Goal: Check status

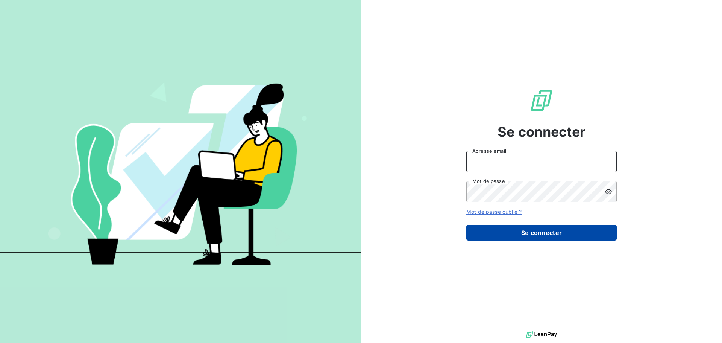
type input "[PERSON_NAME][EMAIL_ADDRESS][DOMAIN_NAME]"
click at [517, 236] on button "Se connecter" at bounding box center [541, 232] width 150 height 16
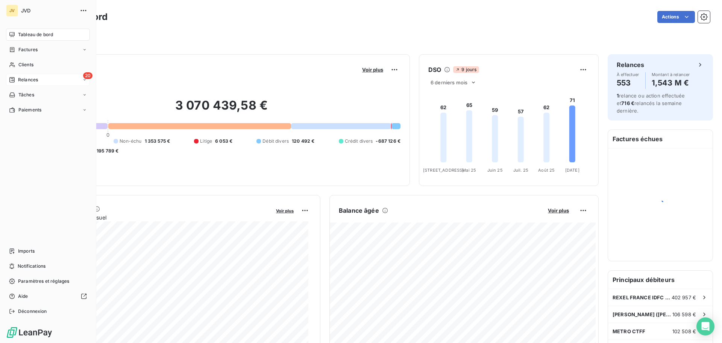
click at [17, 80] on div "Relances" at bounding box center [23, 79] width 29 height 7
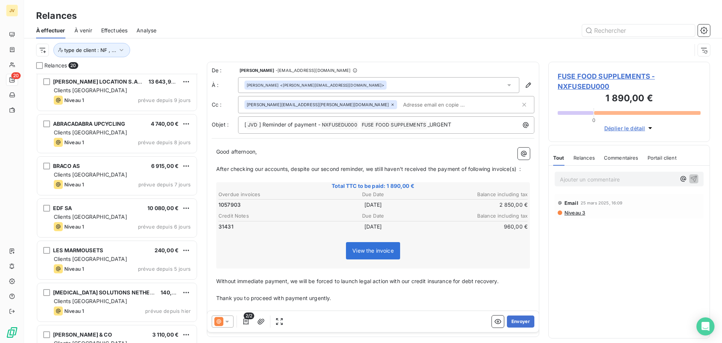
scroll to position [574, 0]
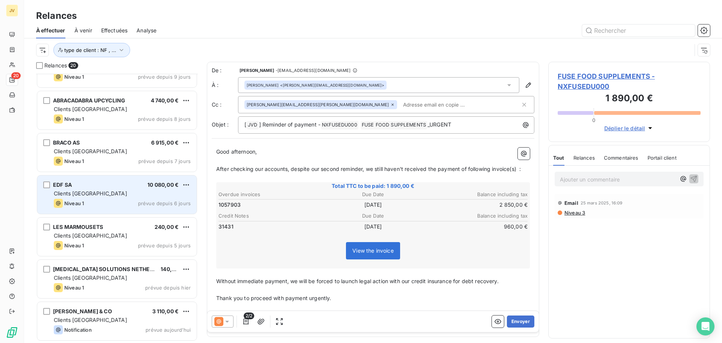
click at [147, 206] on span "prévue depuis 6 jours" at bounding box center [164, 203] width 53 height 6
